Goal: Transaction & Acquisition: Book appointment/travel/reservation

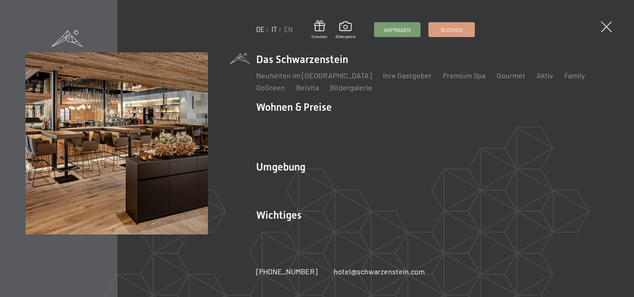
click at [275, 30] on link "IT" at bounding box center [274, 30] width 6 height 8
click at [274, 28] on link "IT" at bounding box center [274, 30] width 6 height 8
click at [274, 30] on link "IT" at bounding box center [274, 30] width 6 height 8
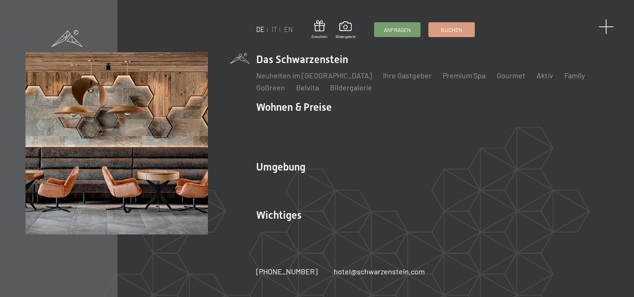
click at [609, 28] on span at bounding box center [605, 26] width 15 height 15
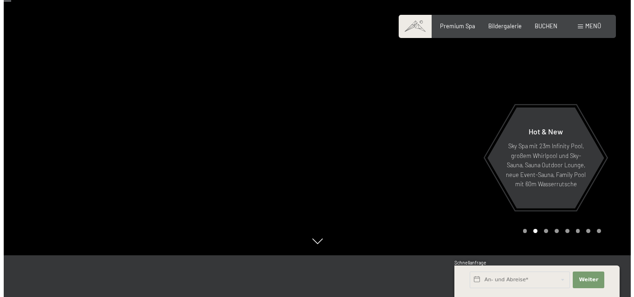
scroll to position [46, 0]
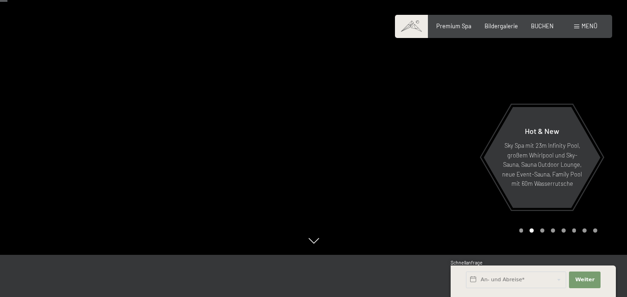
click at [451, 226] on div at bounding box center [471, 105] width 314 height 302
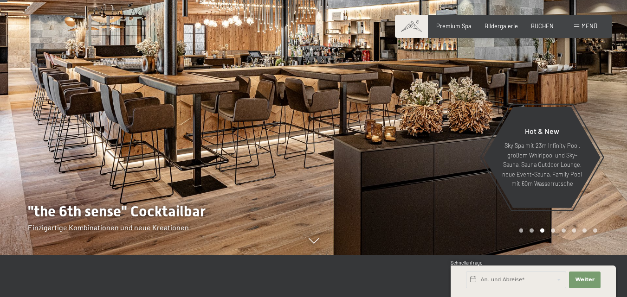
drag, startPoint x: 229, startPoint y: 179, endPoint x: 129, endPoint y: 129, distance: 111.4
click at [146, 144] on div at bounding box center [157, 105] width 314 height 302
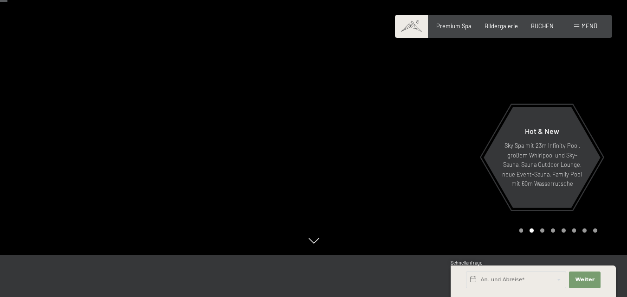
drag, startPoint x: 198, startPoint y: 94, endPoint x: 333, endPoint y: 156, distance: 148.9
click at [333, 156] on div at bounding box center [471, 105] width 314 height 302
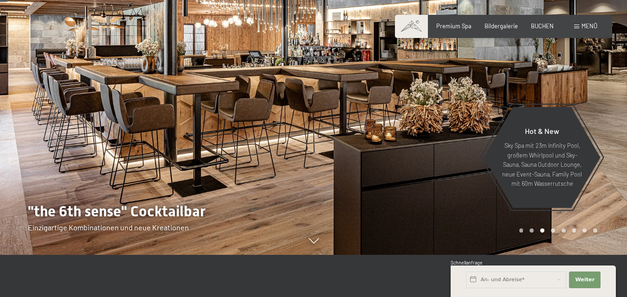
click at [578, 26] on span at bounding box center [576, 27] width 5 height 4
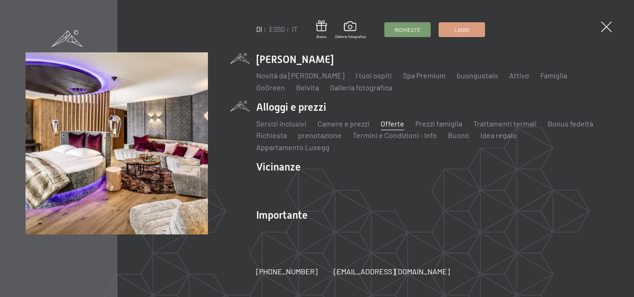
click at [392, 128] on font "Offerte" at bounding box center [392, 123] width 24 height 9
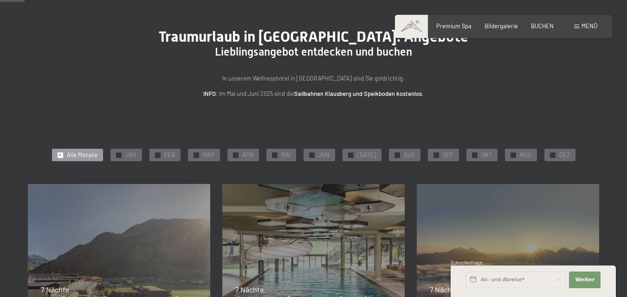
scroll to position [93, 0]
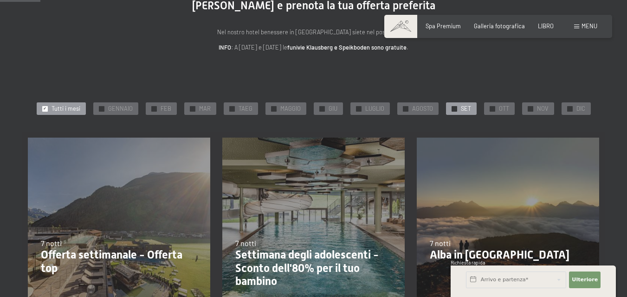
click at [451, 109] on div at bounding box center [454, 109] width 6 height 6
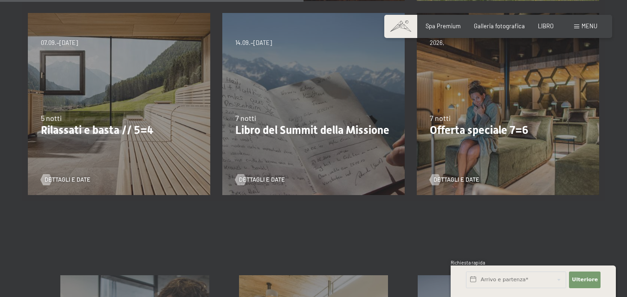
scroll to position [418, 0]
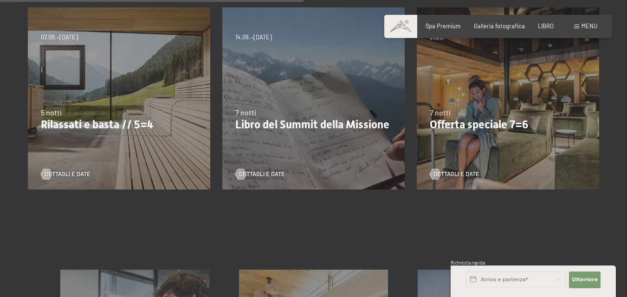
click at [64, 77] on div "07.09.–03.10.2025 21.12.–26.12.2025 11.01.–23.01.2026 08.03.–27.03.2026 08.11.–…" at bounding box center [119, 98] width 194 height 194
click at [60, 172] on font "Dettagli e date" at bounding box center [77, 173] width 46 height 7
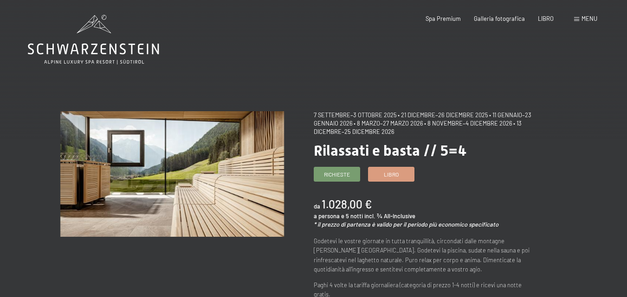
click at [580, 19] on div "menu" at bounding box center [585, 19] width 23 height 8
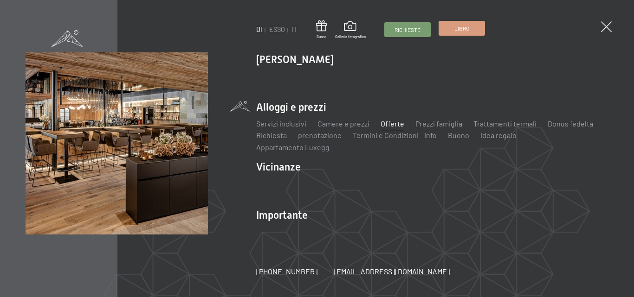
click at [468, 26] on font "Libro" at bounding box center [461, 28] width 15 height 6
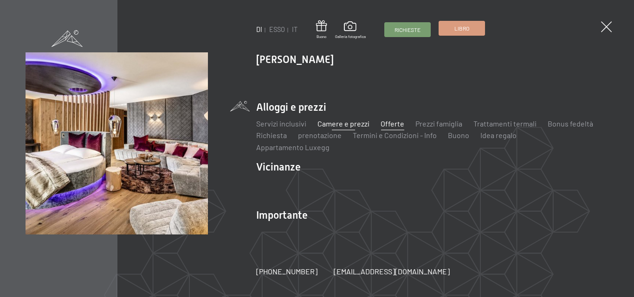
click at [349, 128] on font "Camere e prezzi" at bounding box center [343, 123] width 52 height 9
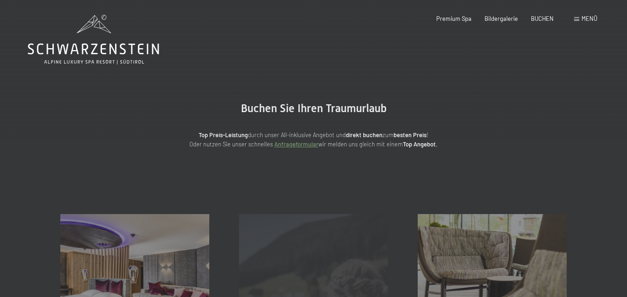
drag, startPoint x: 450, startPoint y: 52, endPoint x: 393, endPoint y: 232, distance: 188.5
click at [393, 232] on div "Angebote Mehr erfahren" at bounding box center [313, 288] width 179 height 149
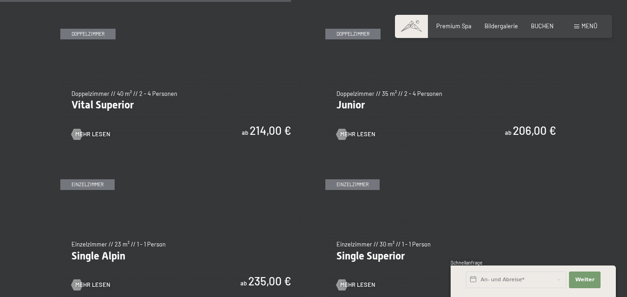
scroll to position [1067, 0]
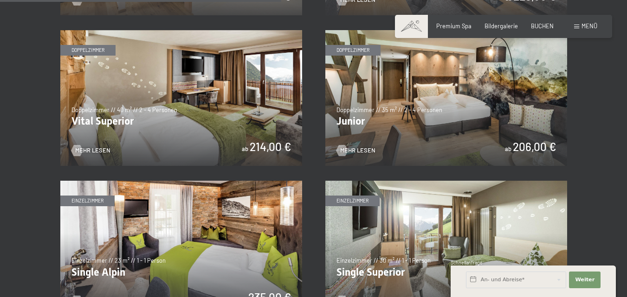
drag, startPoint x: 392, startPoint y: 130, endPoint x: 598, endPoint y: 127, distance: 206.5
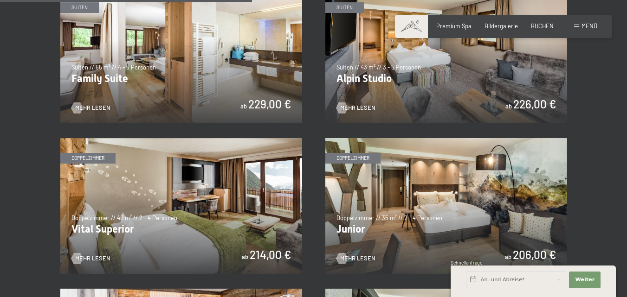
scroll to position [956, 0]
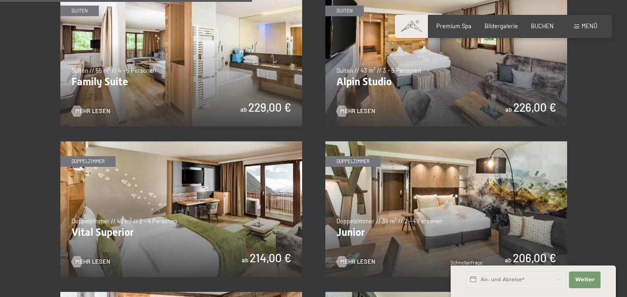
drag, startPoint x: 344, startPoint y: 184, endPoint x: 616, endPoint y: 156, distance: 273.2
click at [616, 156] on section "✓ alle Kategorien ✓ Suiten ✓ Doppelzimmer ✓ Einzelzimmer alle Kategorien alle K…" at bounding box center [313, 31] width 627 height 1169
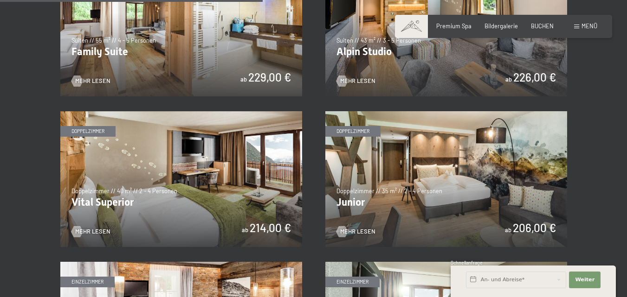
scroll to position [1002, 0]
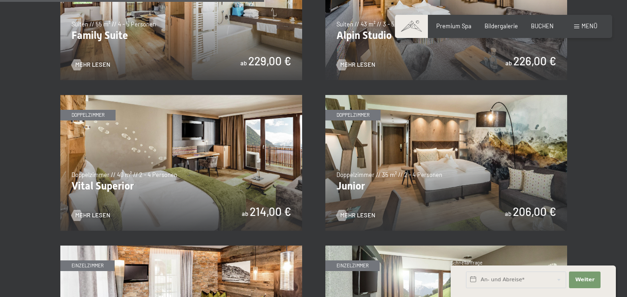
click at [367, 115] on img at bounding box center [446, 163] width 242 height 136
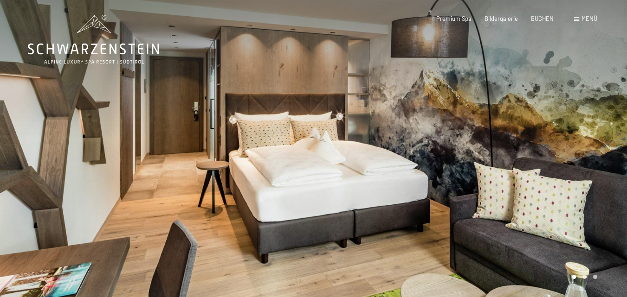
drag, startPoint x: 394, startPoint y: 139, endPoint x: 372, endPoint y: 144, distance: 23.2
click at [372, 144] on div at bounding box center [471, 151] width 314 height 302
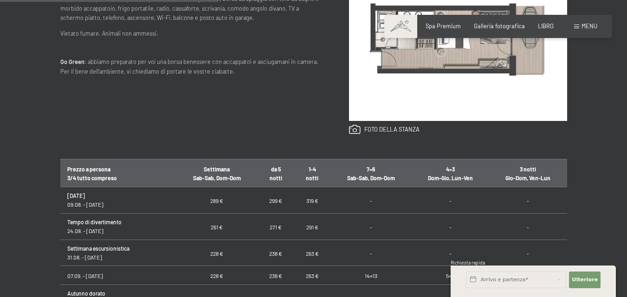
scroll to position [371, 0]
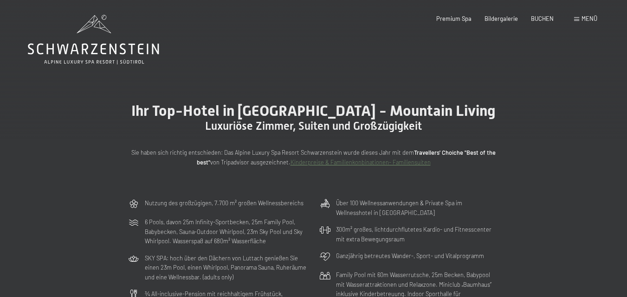
click at [576, 15] on div "Menü" at bounding box center [585, 19] width 23 height 8
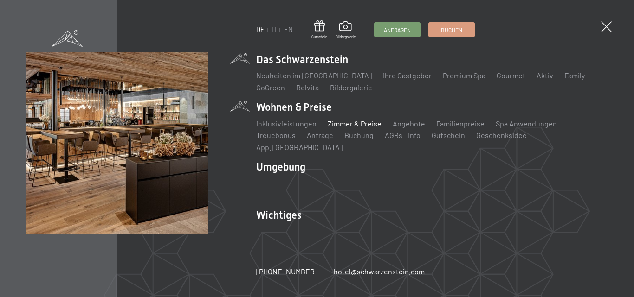
drag, startPoint x: 368, startPoint y: 176, endPoint x: 535, endPoint y: 97, distance: 185.1
click at [535, 93] on li "Das Schwarzenstein Neuheiten im Schwarzenstein Ihre Gastgeber Premium Spa Gourm…" at bounding box center [432, 72] width 352 height 40
click at [276, 28] on link "IT" at bounding box center [274, 30] width 6 height 8
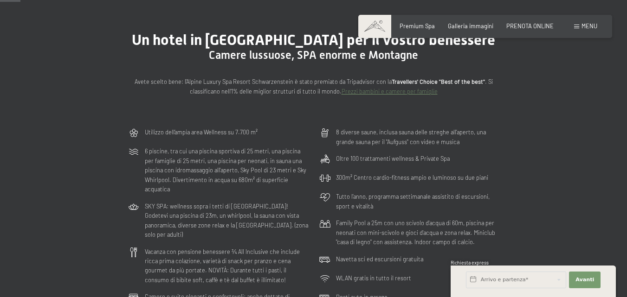
scroll to position [93, 0]
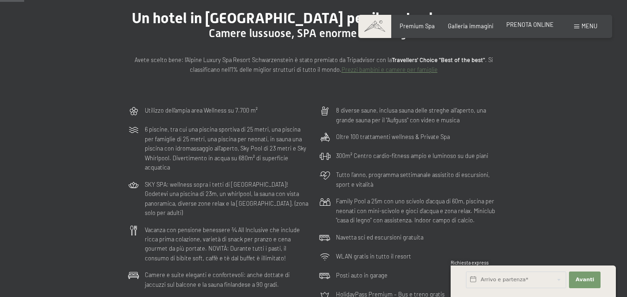
click at [533, 26] on span "PRENOTA ONLINE" at bounding box center [529, 24] width 47 height 7
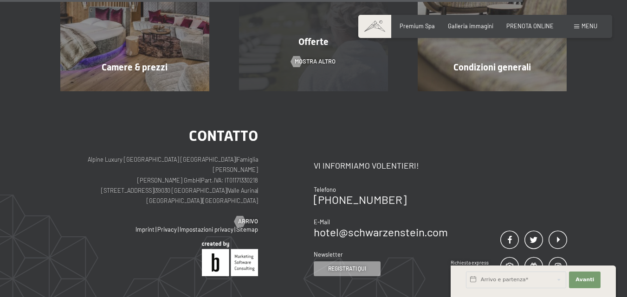
click at [311, 43] on span "Offerte" at bounding box center [313, 41] width 30 height 11
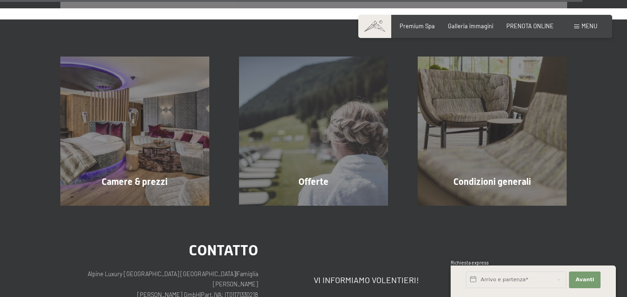
scroll to position [3029, 0]
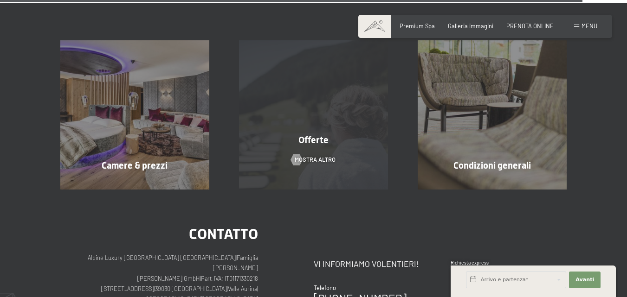
click at [312, 135] on span "Offerte" at bounding box center [313, 140] width 30 height 11
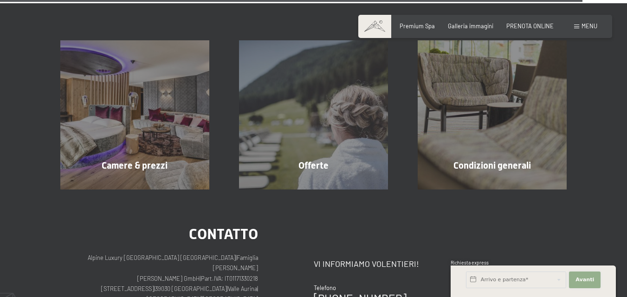
click at [581, 281] on span "Avanti" at bounding box center [584, 280] width 19 height 7
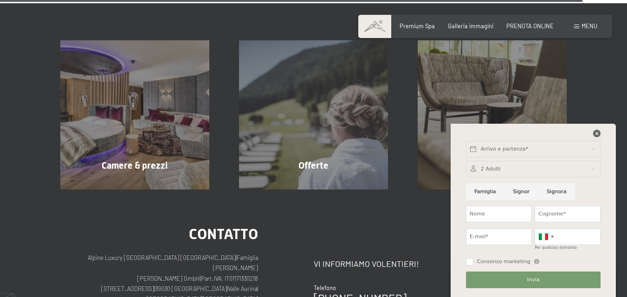
click at [598, 134] on icon at bounding box center [596, 133] width 7 height 7
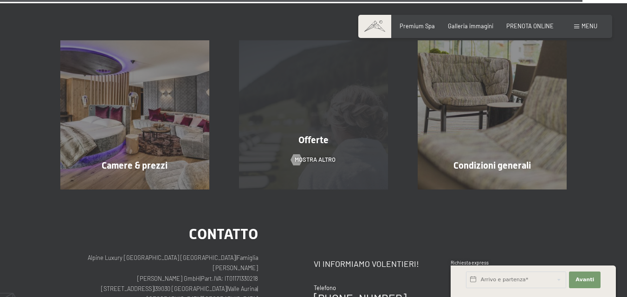
click at [316, 134] on div "Offerte mostra altro" at bounding box center [313, 114] width 179 height 149
click at [313, 135] on span "Offerte" at bounding box center [313, 140] width 30 height 11
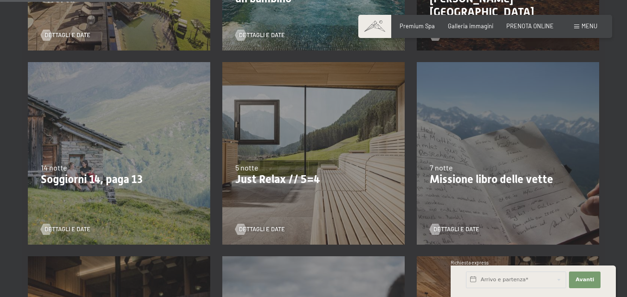
scroll to position [371, 0]
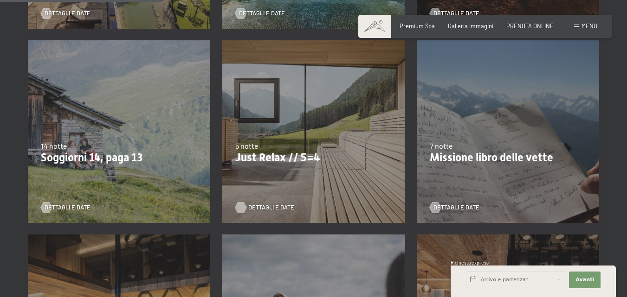
click at [275, 208] on span "Dettagli e Date" at bounding box center [271, 208] width 46 height 8
